Goal: Task Accomplishment & Management: Use online tool/utility

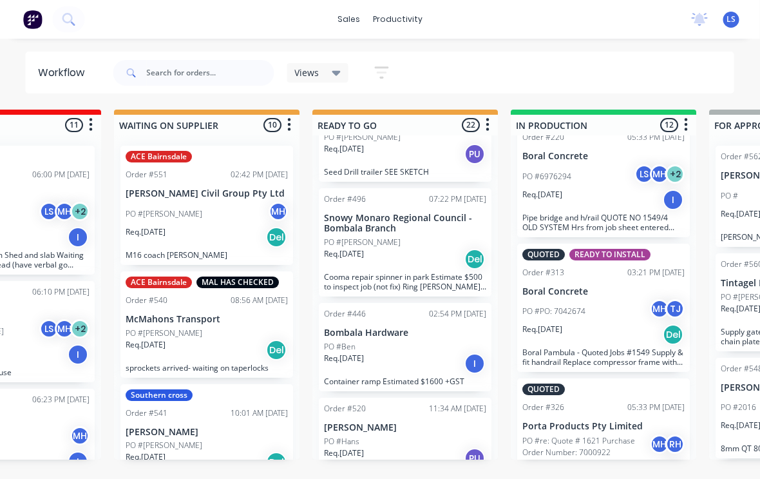
scroll to position [560, 0]
click at [374, 352] on div "PO #Ben" at bounding box center [406, 348] width 162 height 12
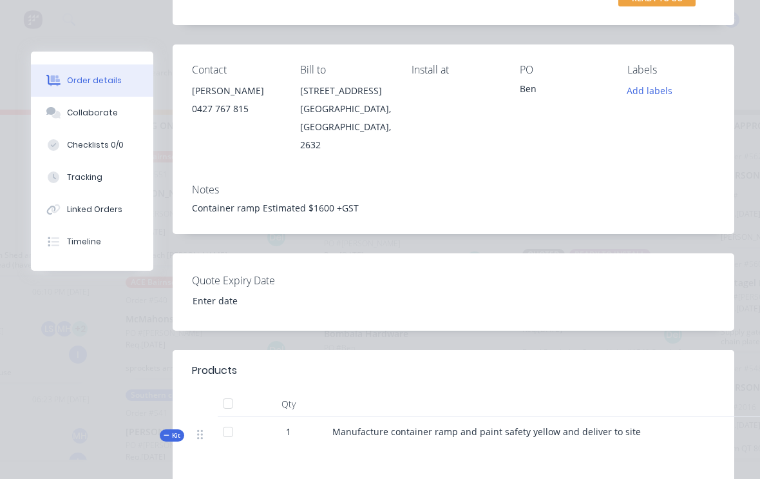
scroll to position [184, 0]
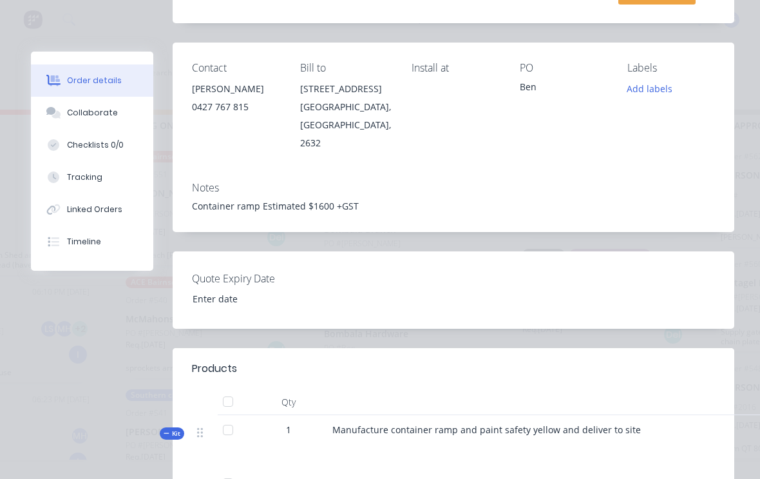
click at [89, 189] on button "Tracking" at bounding box center [92, 177] width 122 height 32
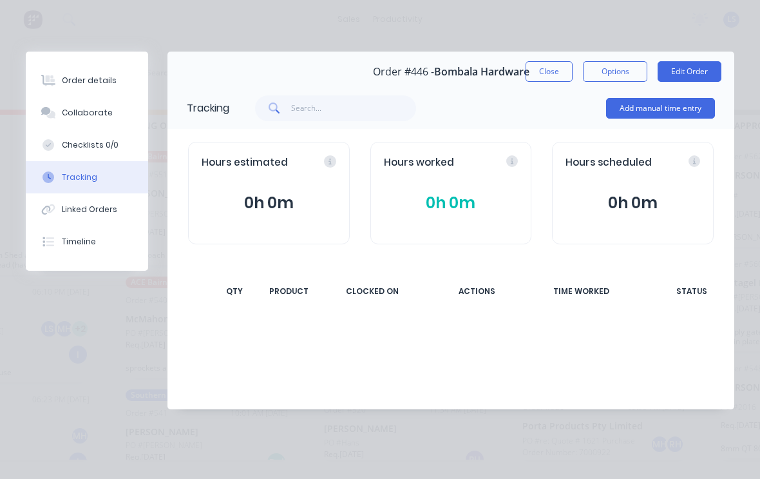
scroll to position [0, 0]
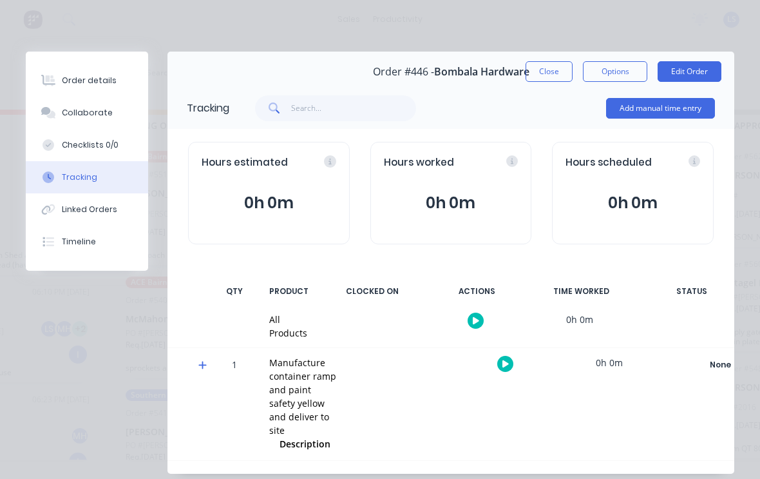
click at [686, 105] on button "Add manual time entry" at bounding box center [660, 108] width 109 height 21
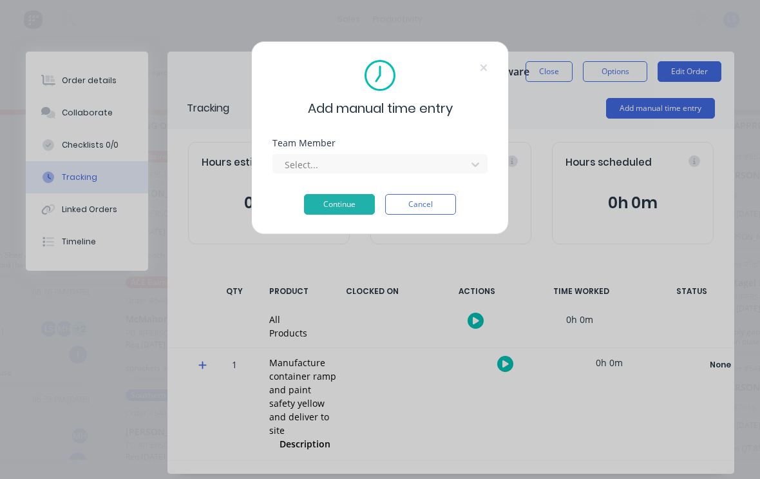
click at [374, 157] on div at bounding box center [371, 165] width 176 height 16
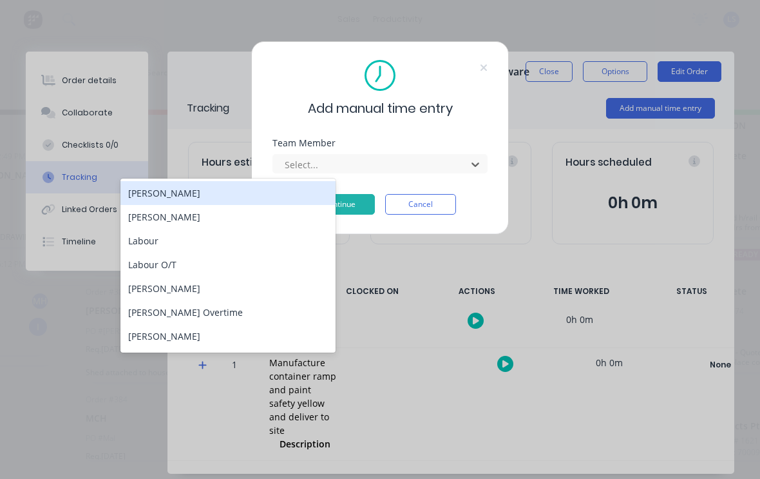
scroll to position [0, 81]
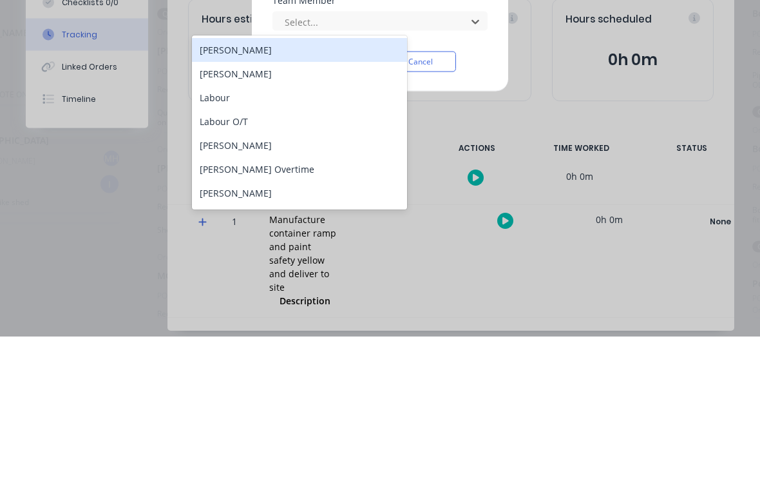
click at [233, 276] on div "[PERSON_NAME]" at bounding box center [299, 288] width 215 height 24
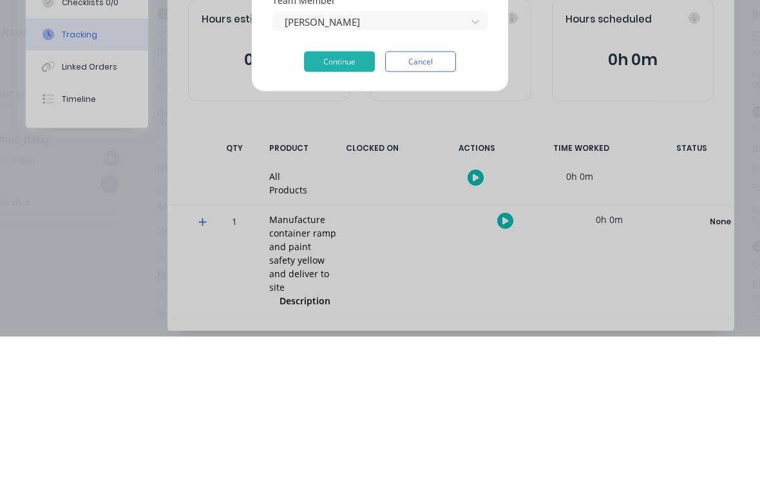
scroll to position [2, 81]
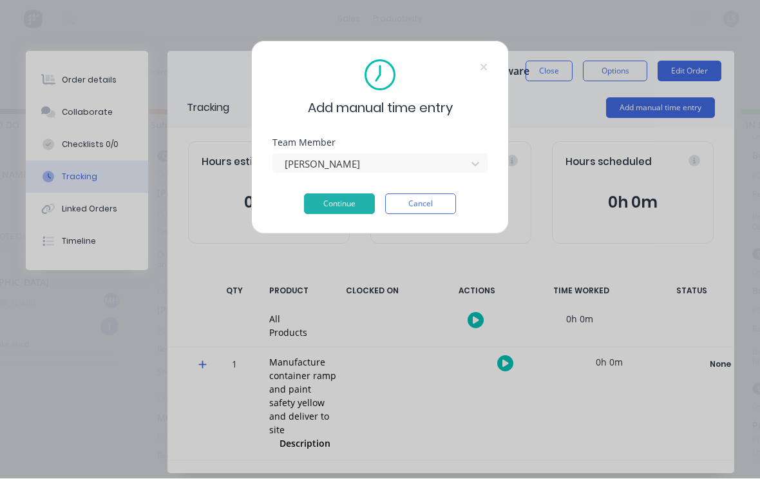
click at [340, 202] on button "Continue" at bounding box center [339, 204] width 71 height 21
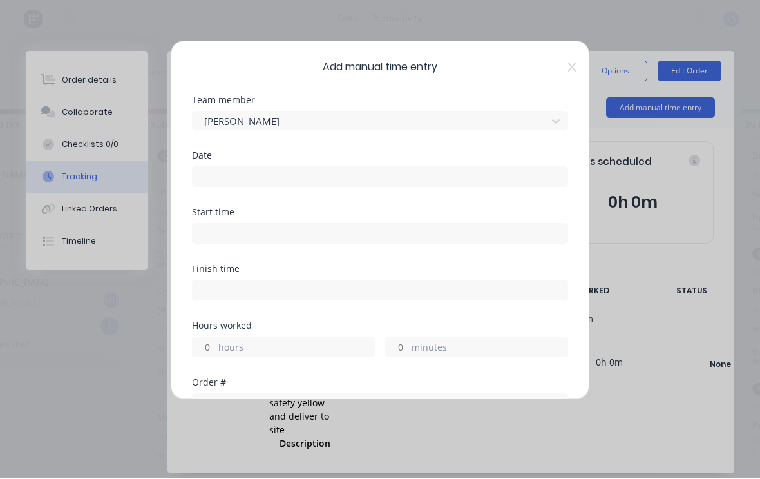
click at [555, 180] on input at bounding box center [380, 176] width 375 height 19
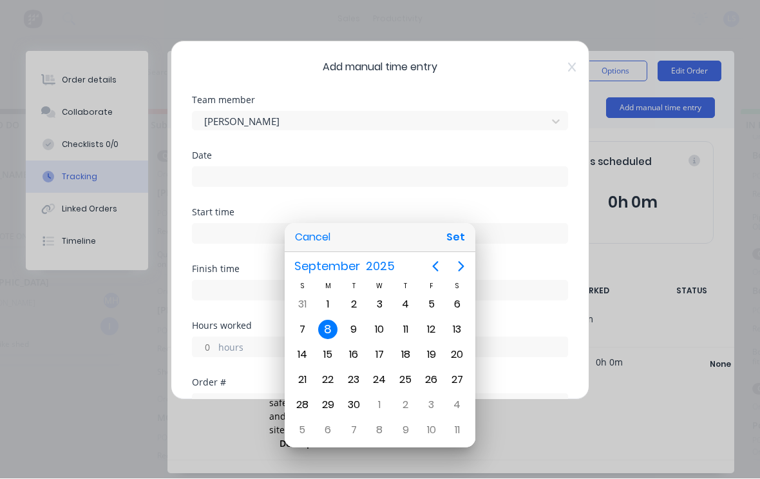
click at [430, 306] on div "5" at bounding box center [431, 304] width 19 height 19
click at [461, 238] on button "Set" at bounding box center [455, 237] width 29 height 23
type input "[DATE]"
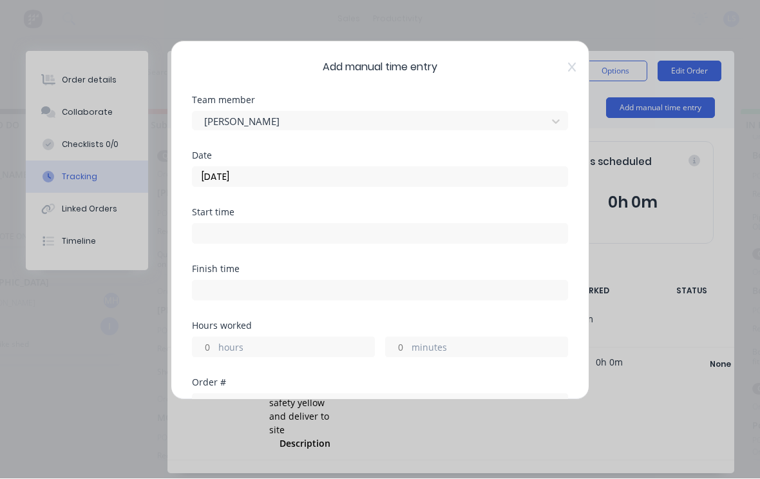
click at [455, 225] on input at bounding box center [380, 233] width 375 height 19
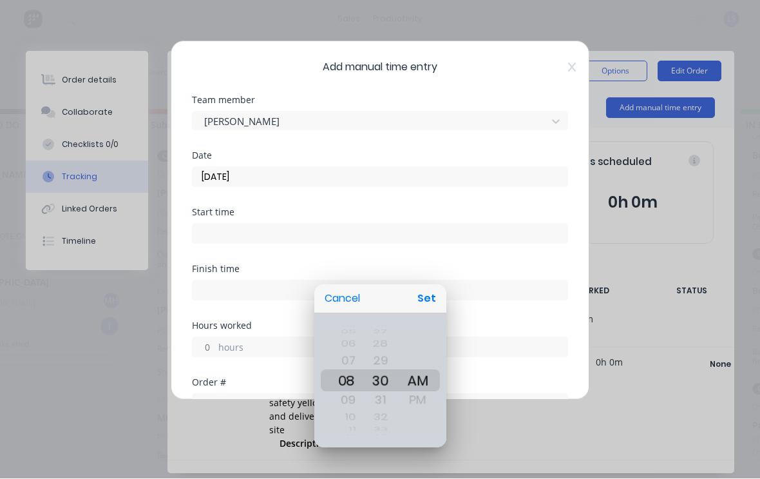
click at [434, 287] on button "Set" at bounding box center [426, 298] width 29 height 23
type input "08:30 AM"
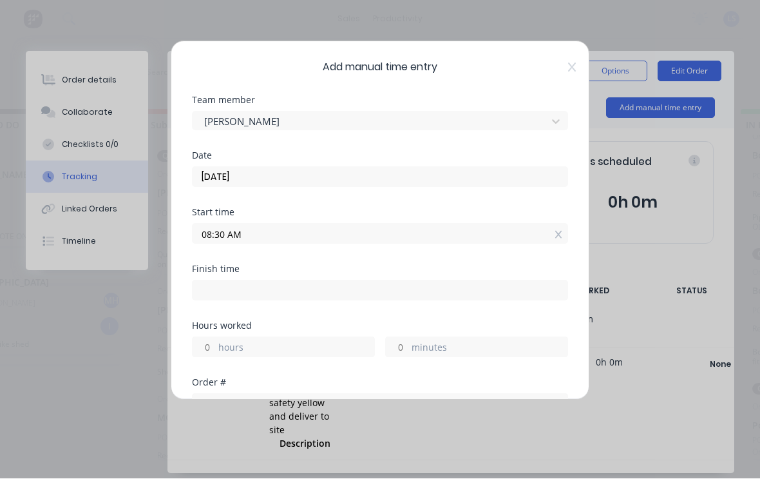
click at [358, 348] on label "hours" at bounding box center [296, 349] width 156 height 16
click at [215, 348] on input "hours" at bounding box center [204, 346] width 23 height 19
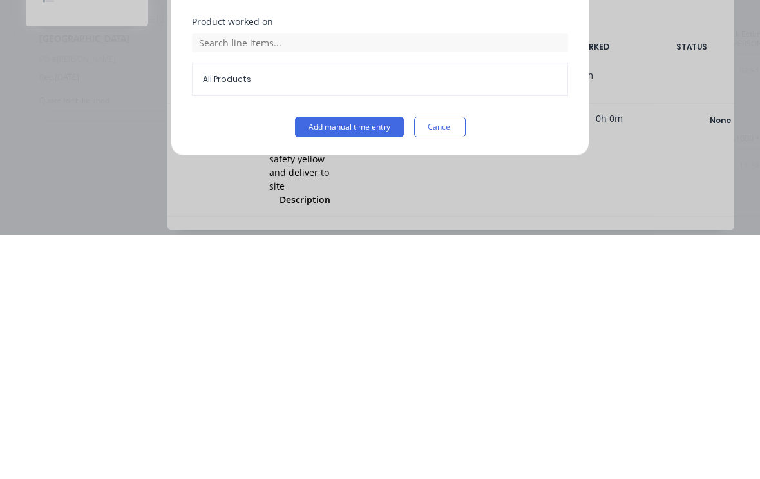
scroll to position [332, 0]
type input "3"
click at [322, 361] on button "Add manual time entry" at bounding box center [349, 371] width 109 height 21
type input "11:30 AM"
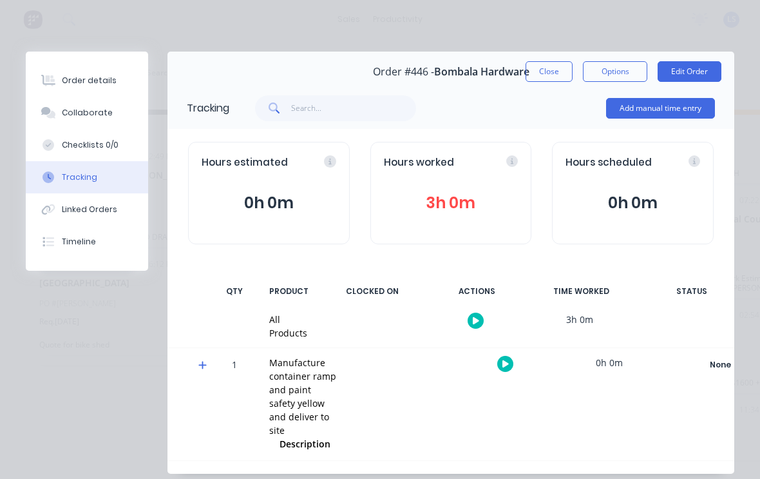
click at [82, 82] on div "Order details" at bounding box center [89, 81] width 55 height 12
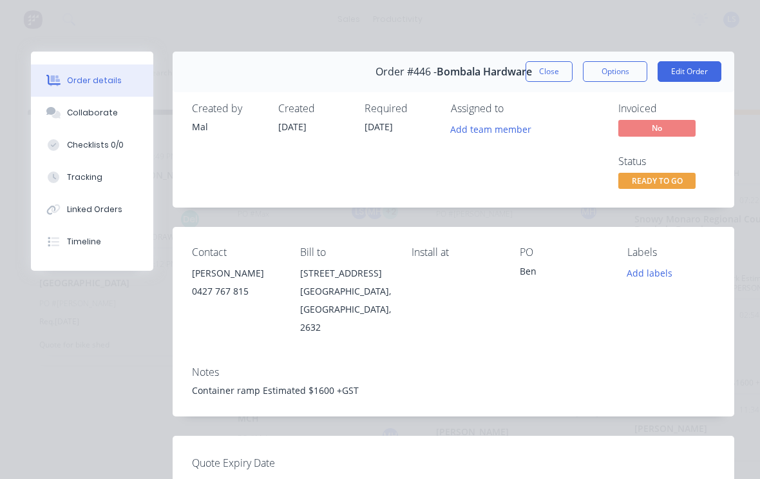
scroll to position [0, 0]
click at [697, 68] on button "Edit Order" at bounding box center [690, 71] width 64 height 21
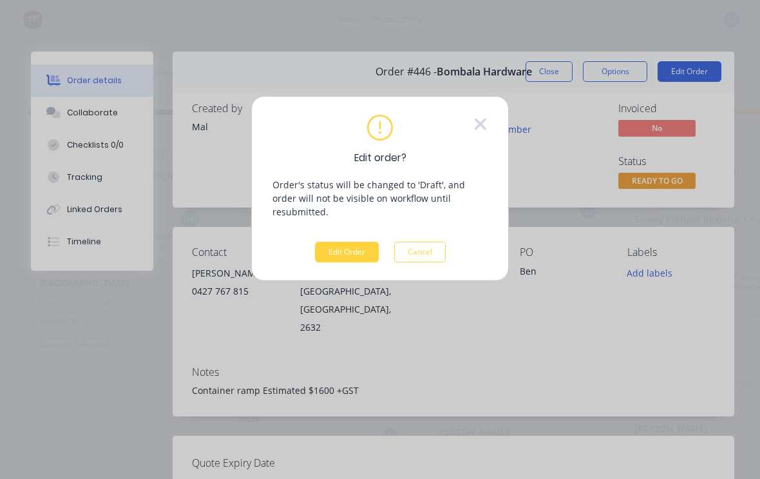
click at [340, 242] on button "Edit Order" at bounding box center [347, 252] width 64 height 21
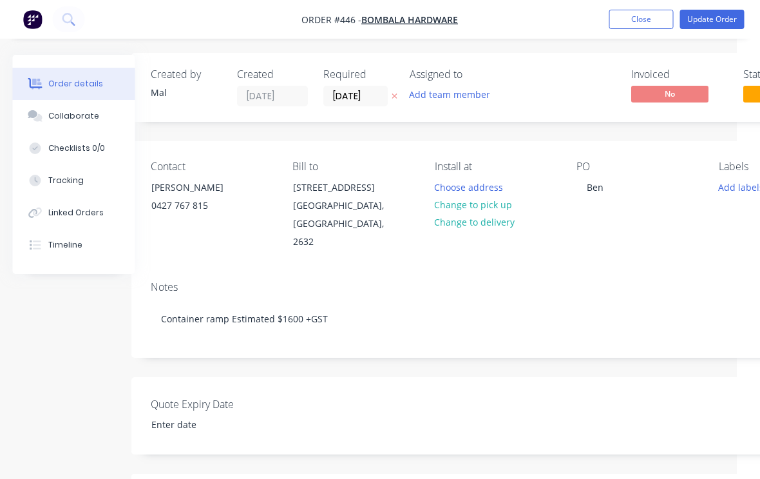
scroll to position [2, 7]
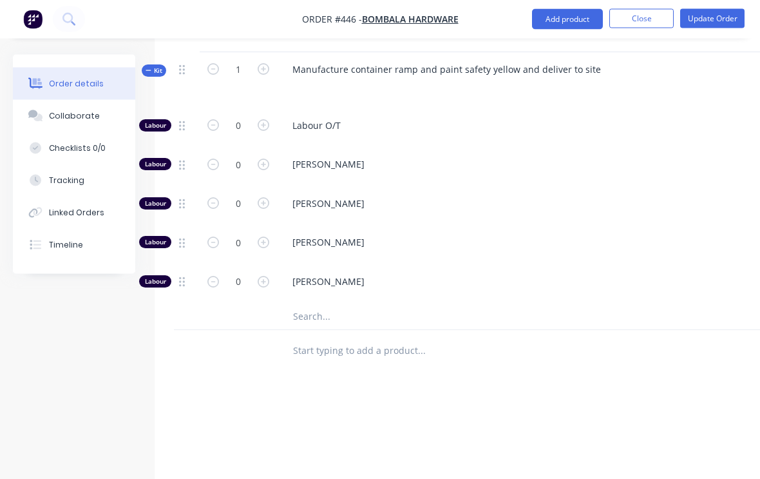
click at [303, 304] on input "text" at bounding box center [421, 317] width 258 height 26
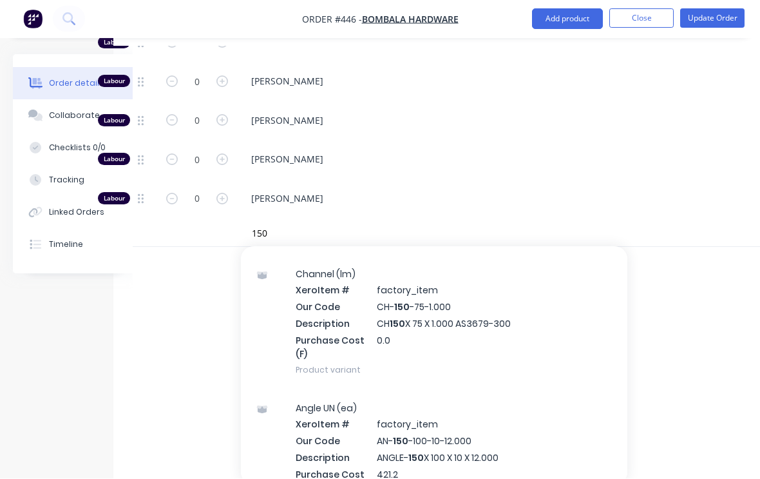
scroll to position [7159, 0]
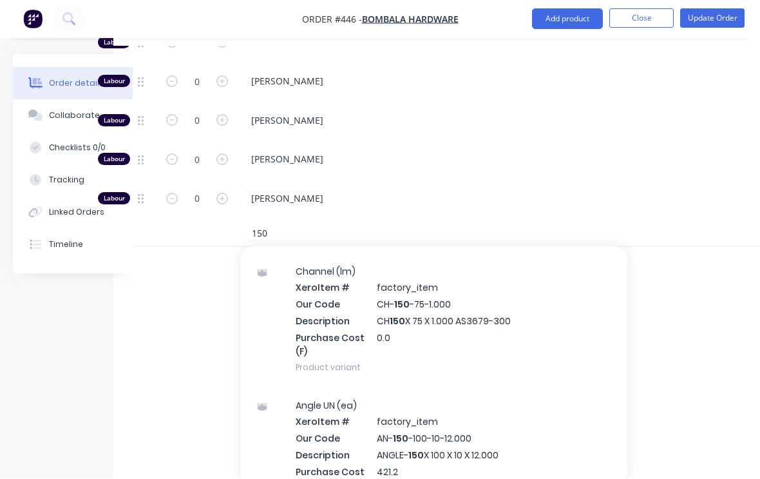
type input "150"
click at [458, 309] on div "Channel (lm) Xero Item # factory_item Our Code CH- 150 -75-1.000 Description CH…" at bounding box center [434, 319] width 386 height 134
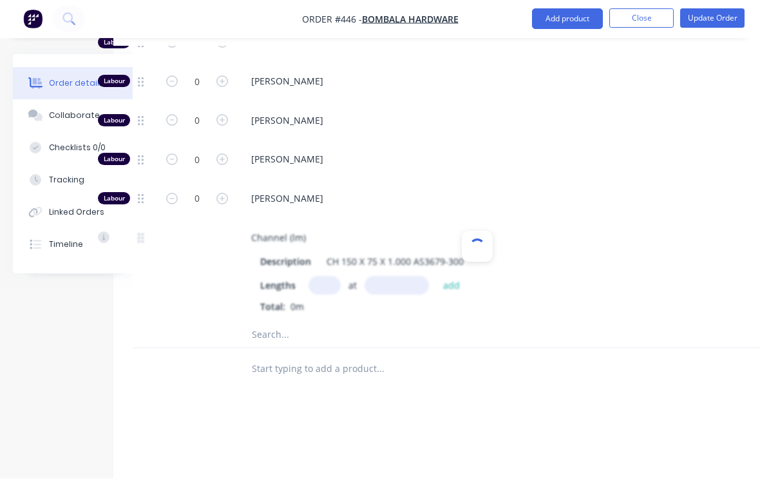
scroll to position [625, 41]
